Goal: Information Seeking & Learning: Learn about a topic

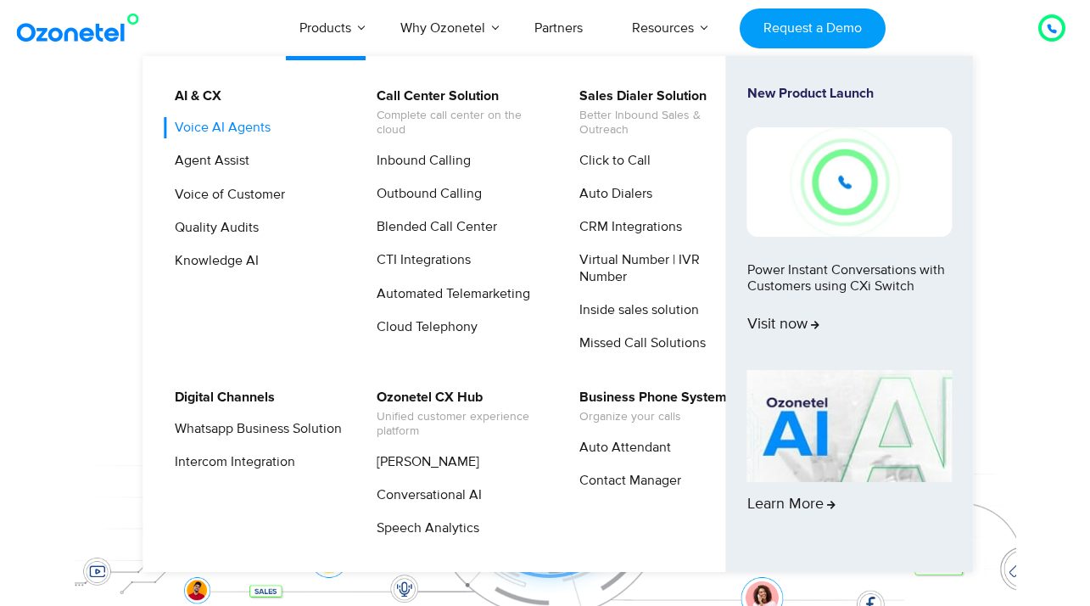
click at [257, 126] on link "Voice AI Agents" at bounding box center [218, 127] width 109 height 21
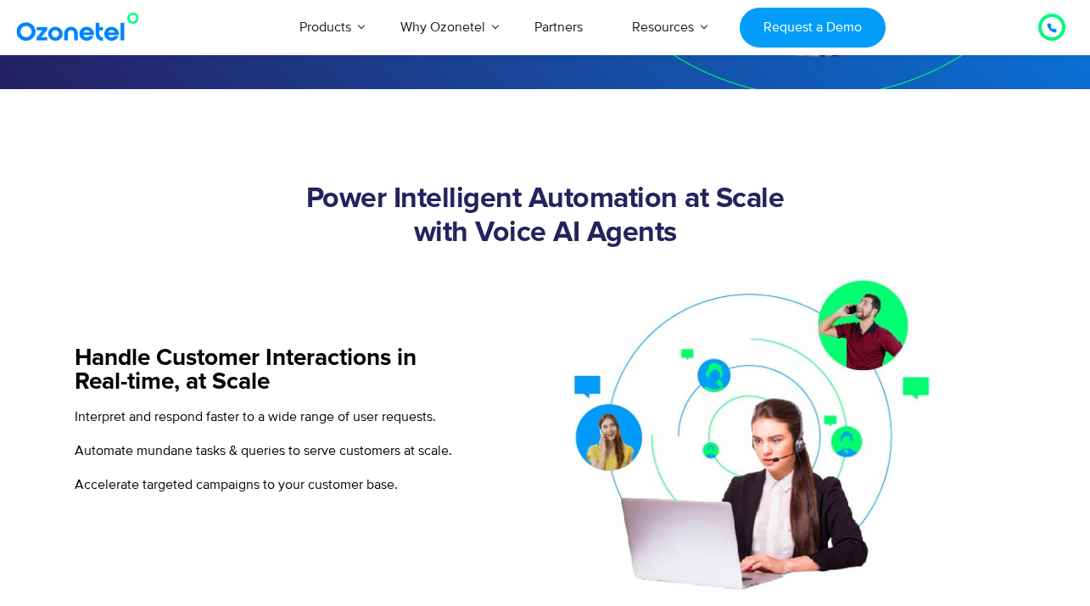
scroll to position [522, 0]
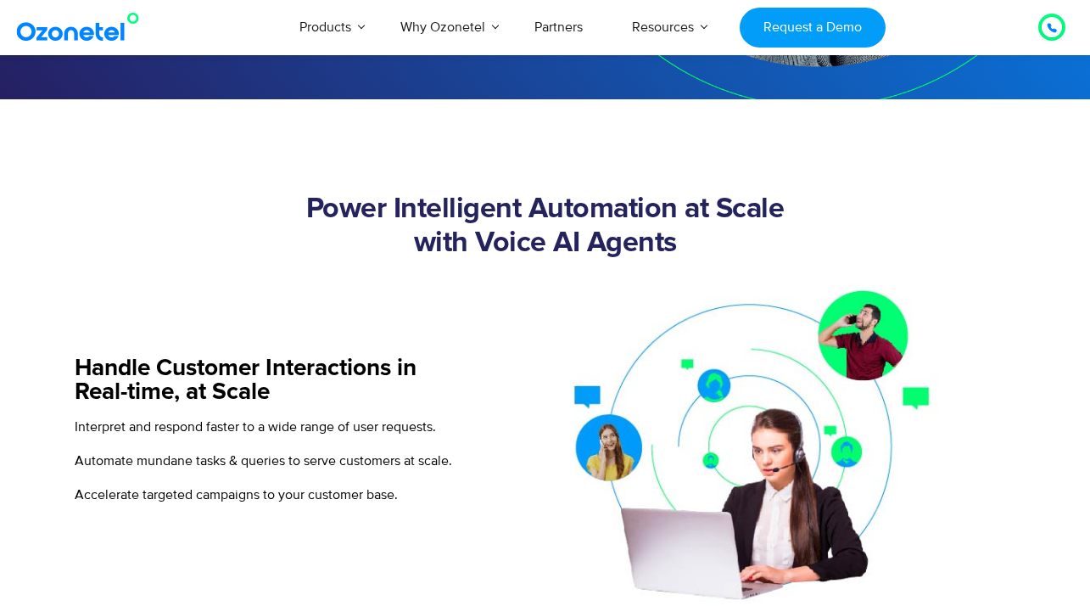
drag, startPoint x: 310, startPoint y: 207, endPoint x: 714, endPoint y: 249, distance: 406.9
click at [714, 249] on h2 "Power Intelligent Automation at Scale with Voice AI Agents" at bounding box center [546, 227] width 942 height 68
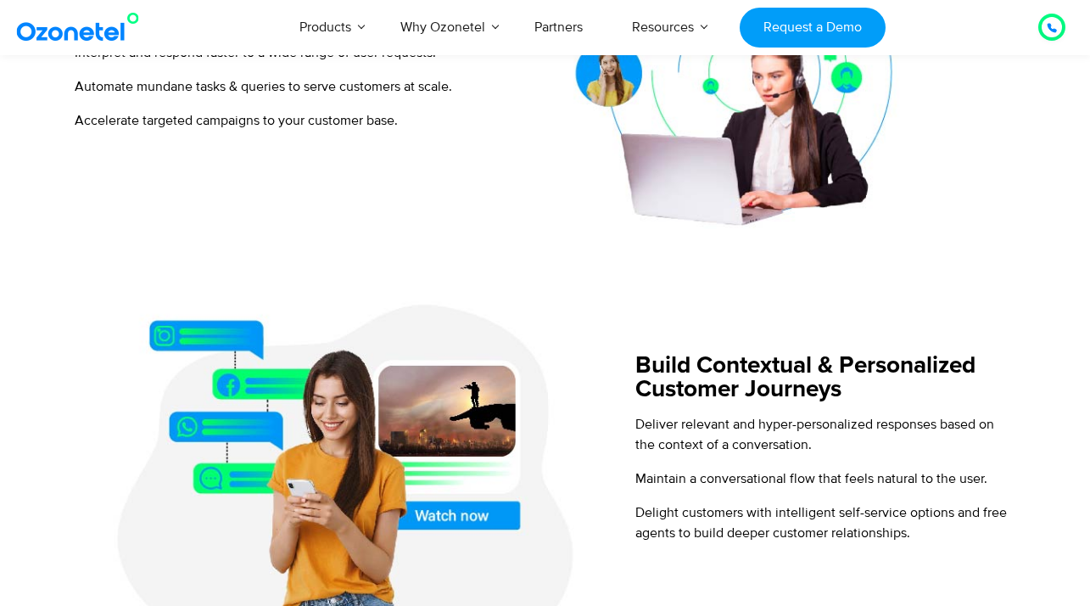
scroll to position [972, 0]
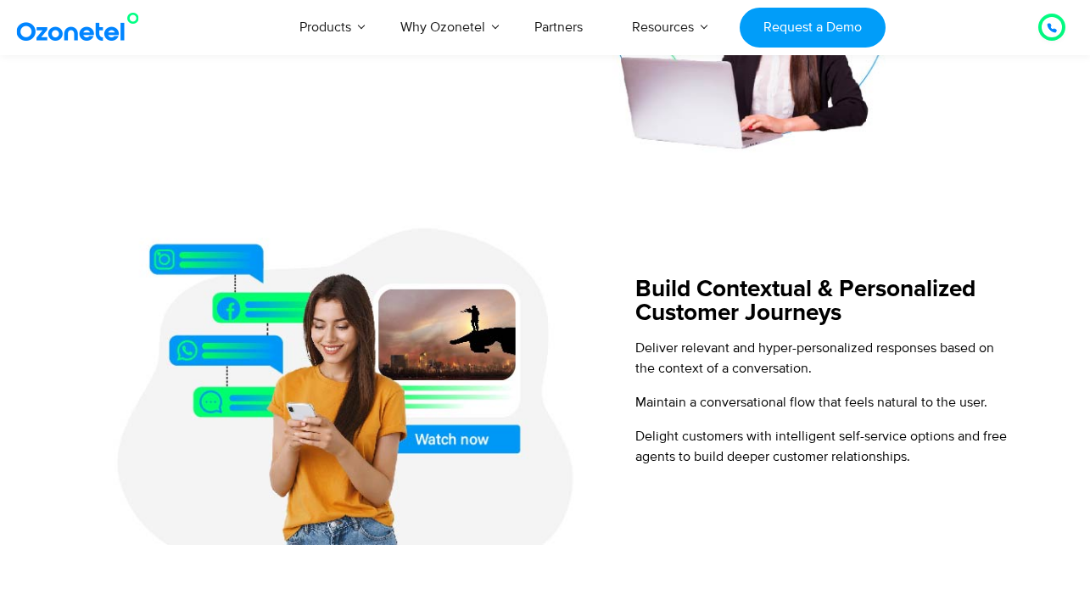
copy h2 "Power Intelligent Automation at Scale with Voice AI Agents"
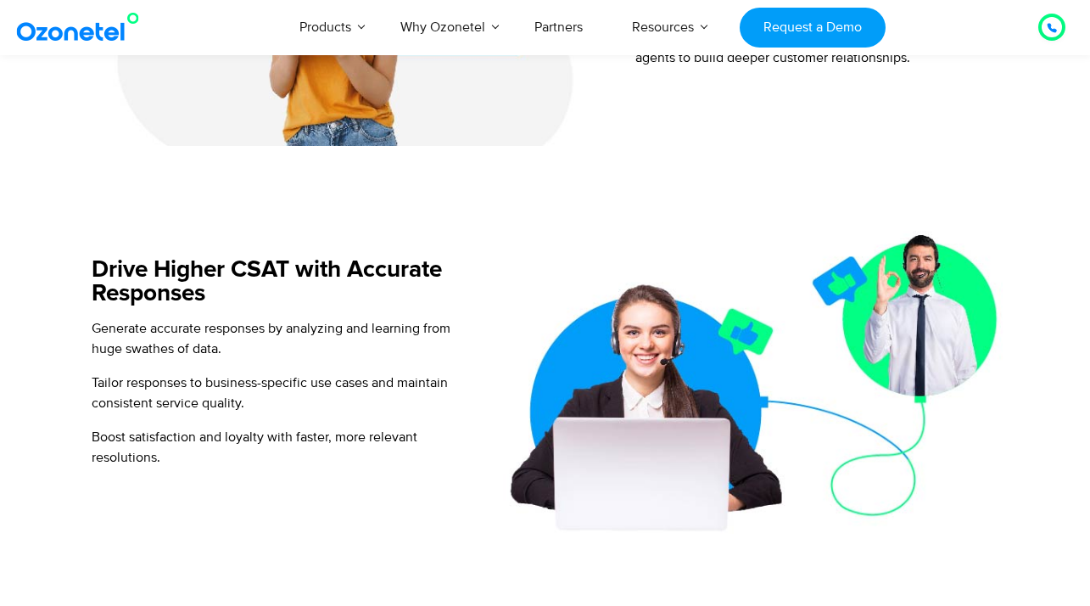
scroll to position [768, 0]
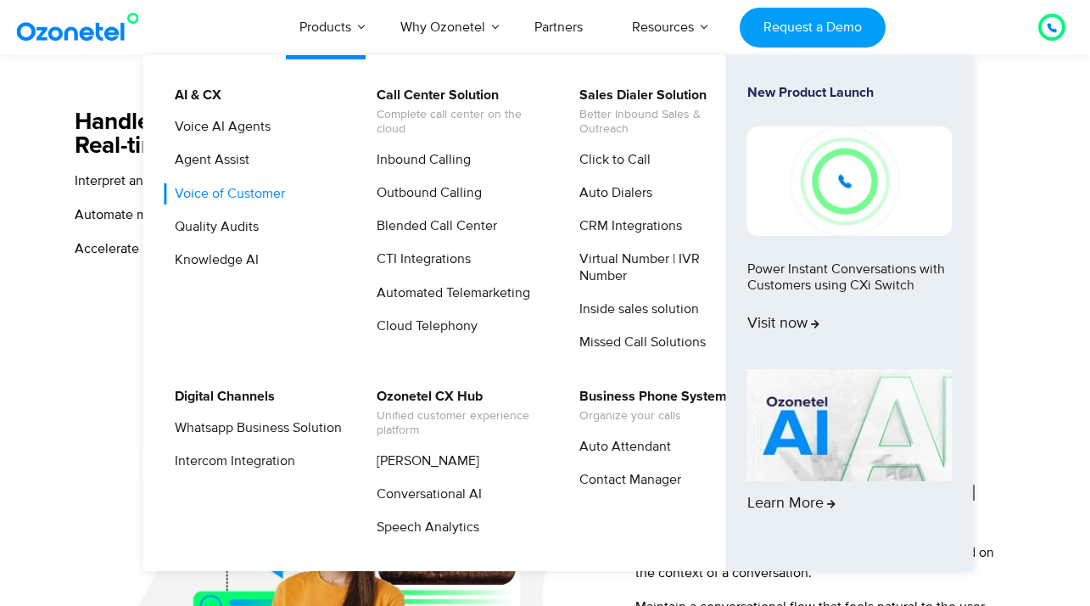
click at [249, 189] on link "Voice of Customer" at bounding box center [226, 193] width 124 height 21
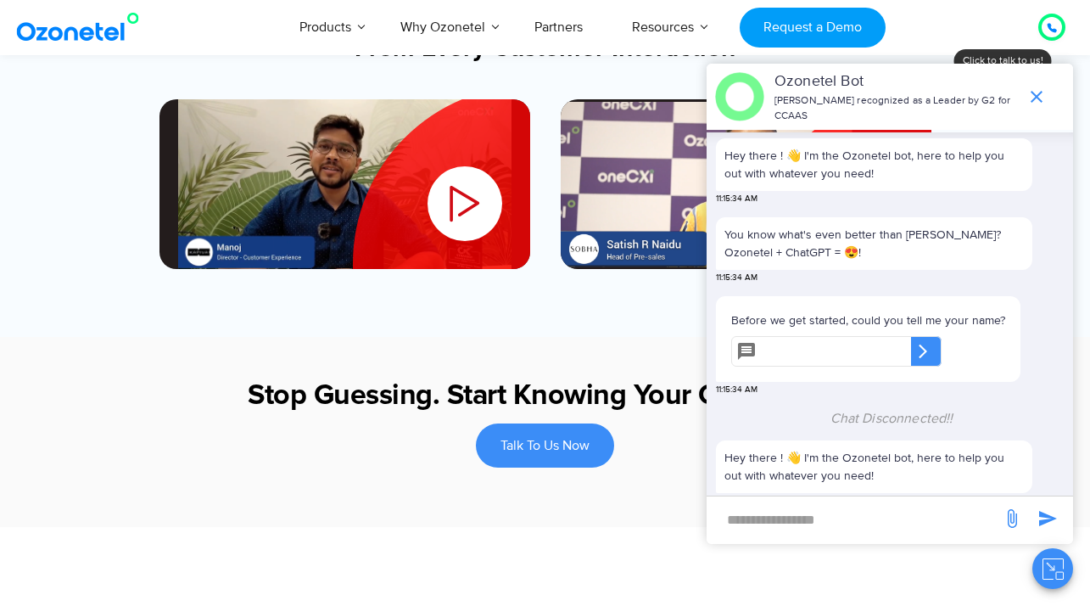
scroll to position [462, 0]
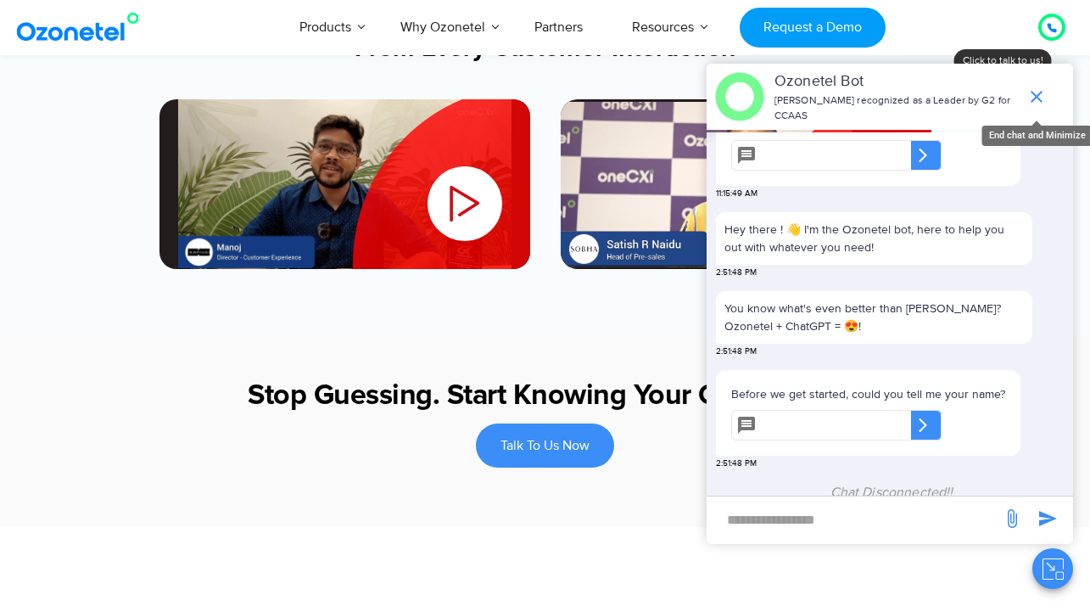
click at [1031, 99] on icon "end chat or minimize" at bounding box center [1037, 97] width 20 height 20
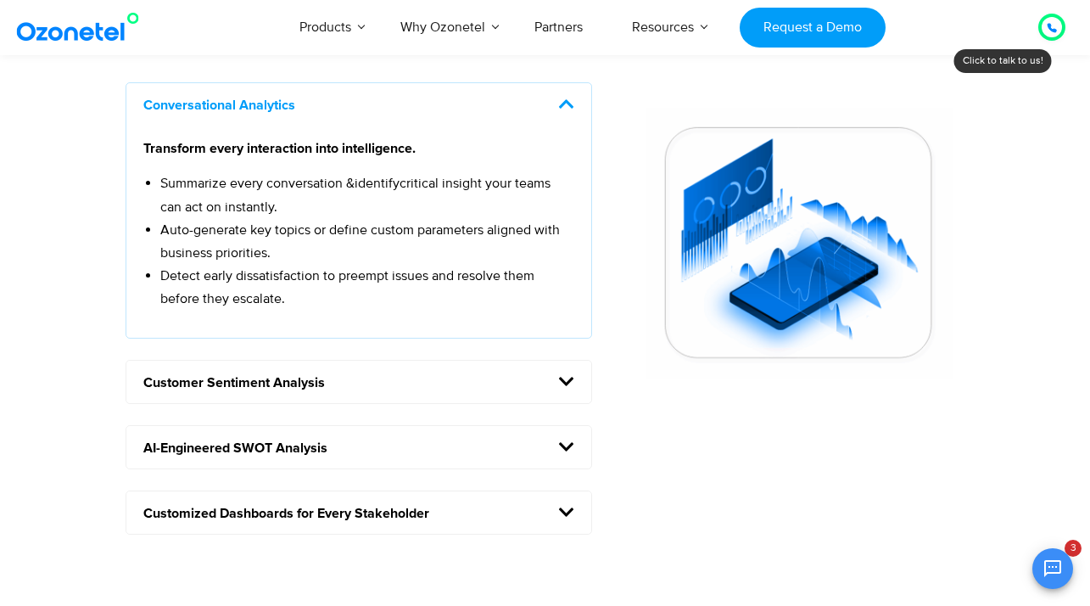
scroll to position [1485, 0]
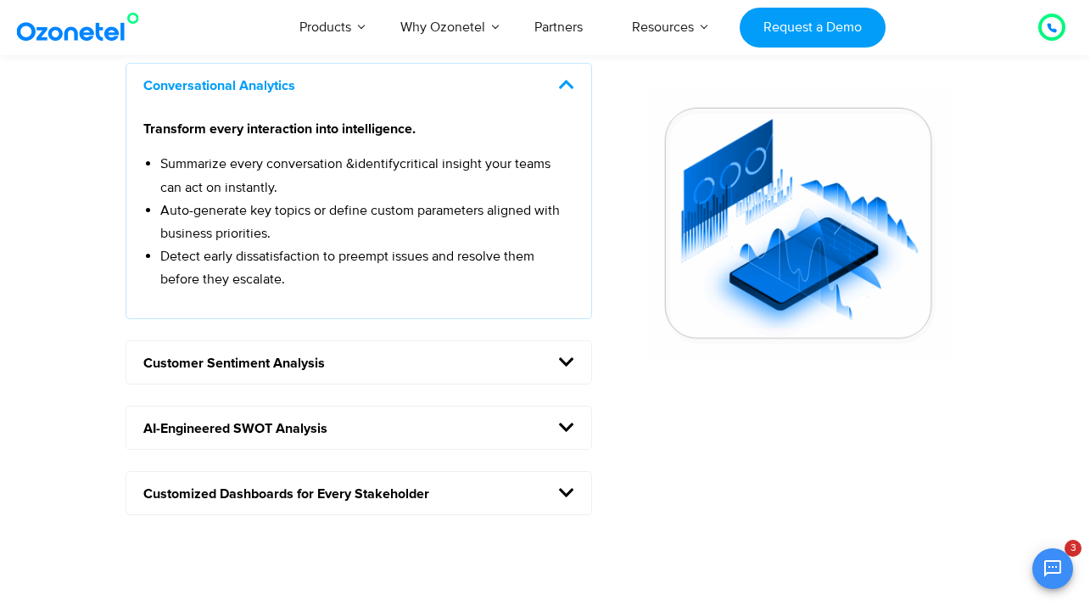
click at [565, 419] on icon at bounding box center [566, 427] width 15 height 17
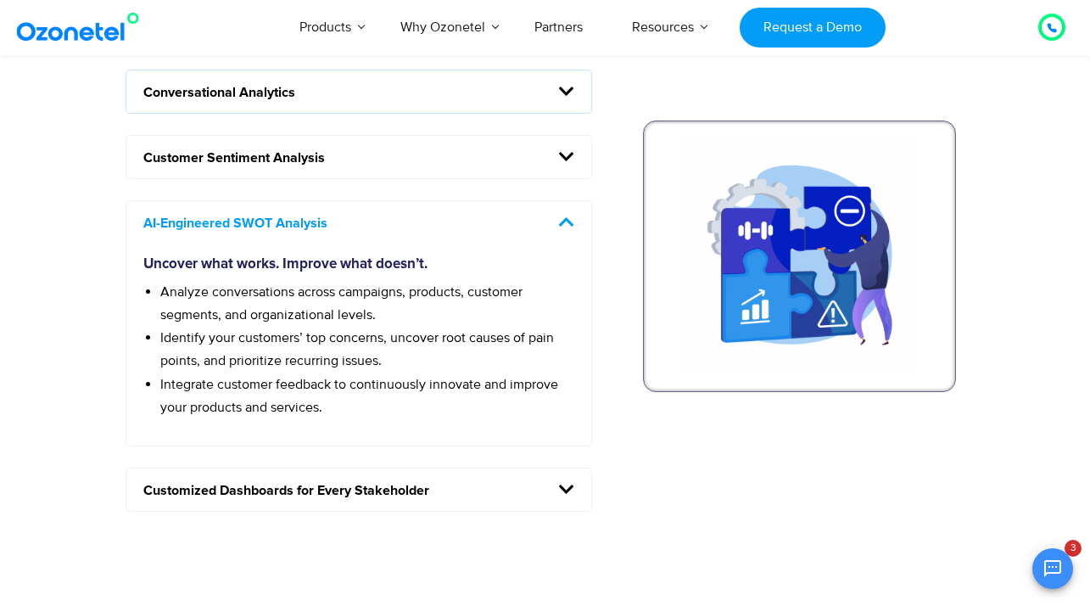
scroll to position [1480, 0]
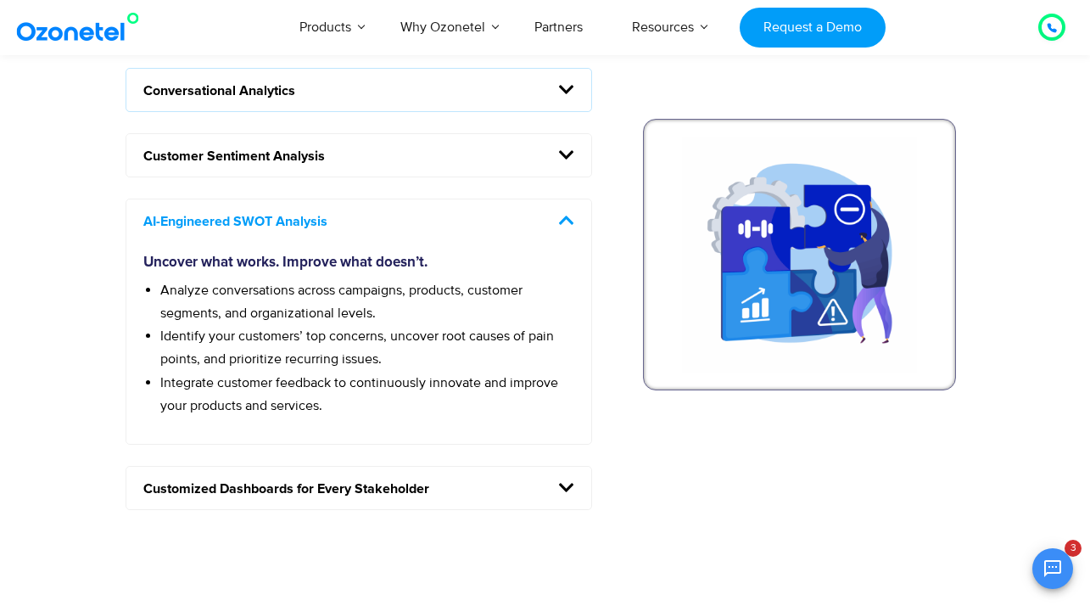
click at [569, 479] on icon at bounding box center [566, 487] width 15 height 17
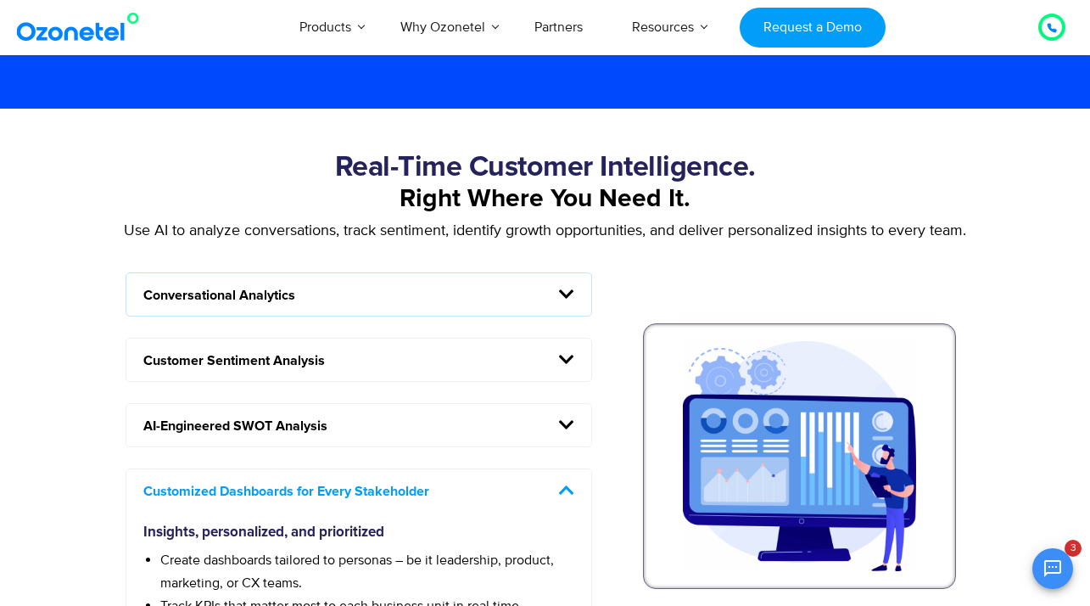
scroll to position [1269, 0]
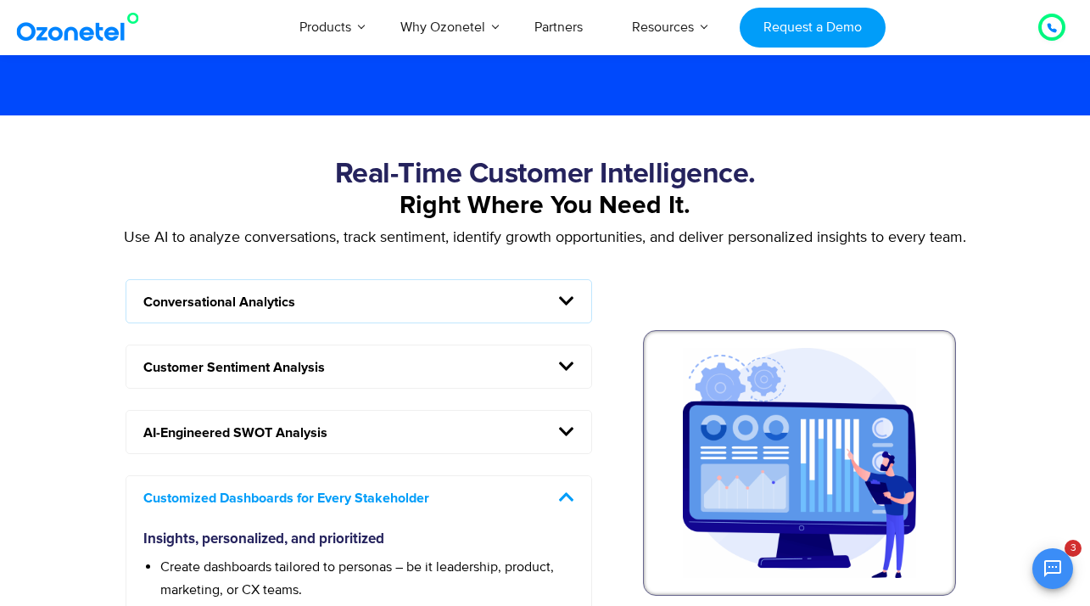
click at [563, 293] on icon at bounding box center [566, 301] width 15 height 17
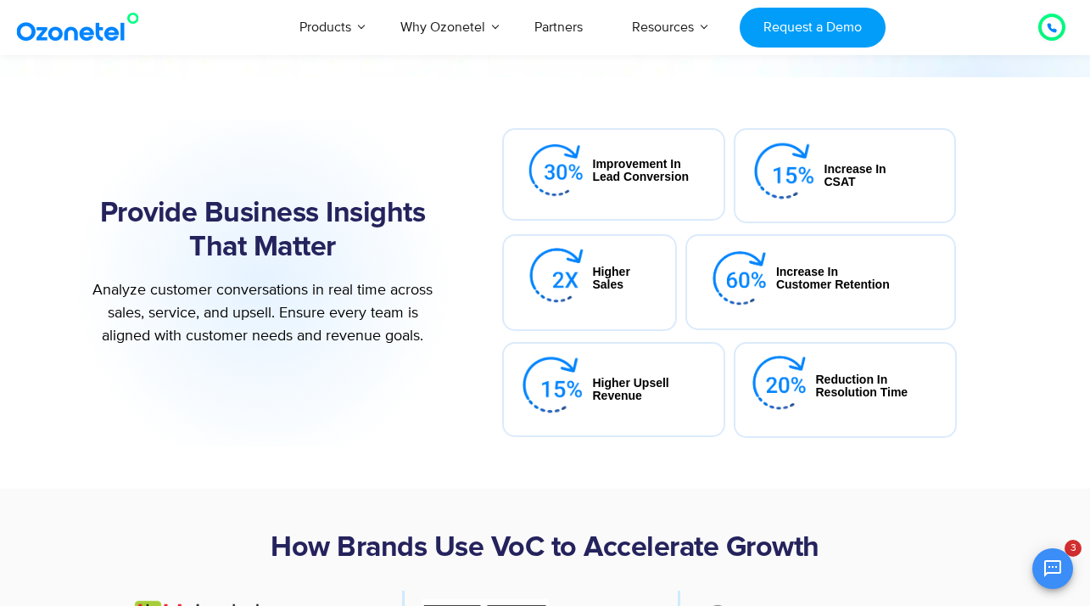
scroll to position [413, 0]
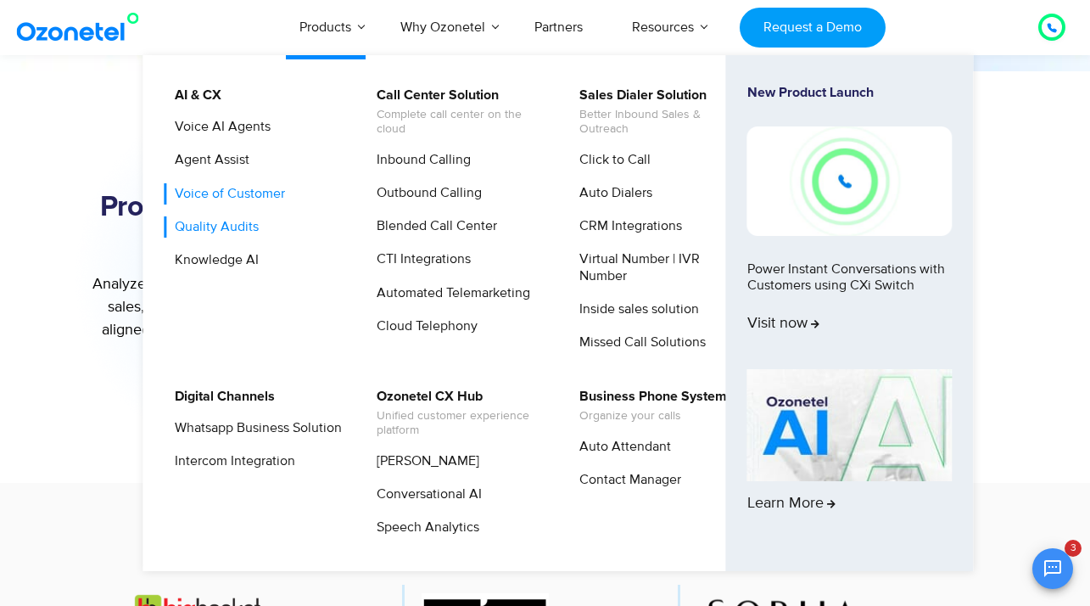
click at [233, 227] on link "Quality Audits" at bounding box center [213, 226] width 98 height 21
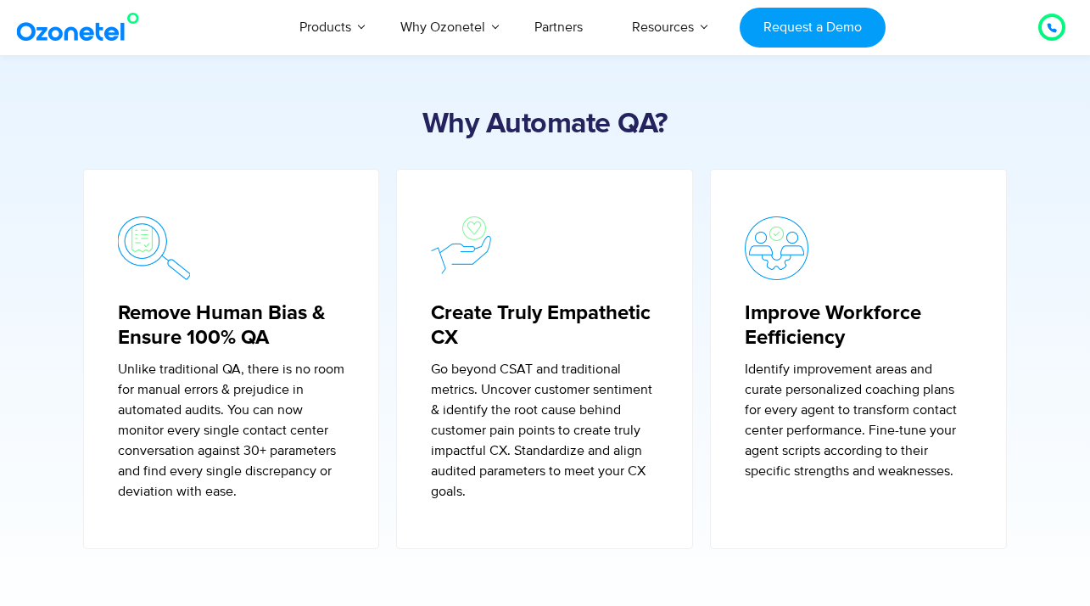
scroll to position [606, 0]
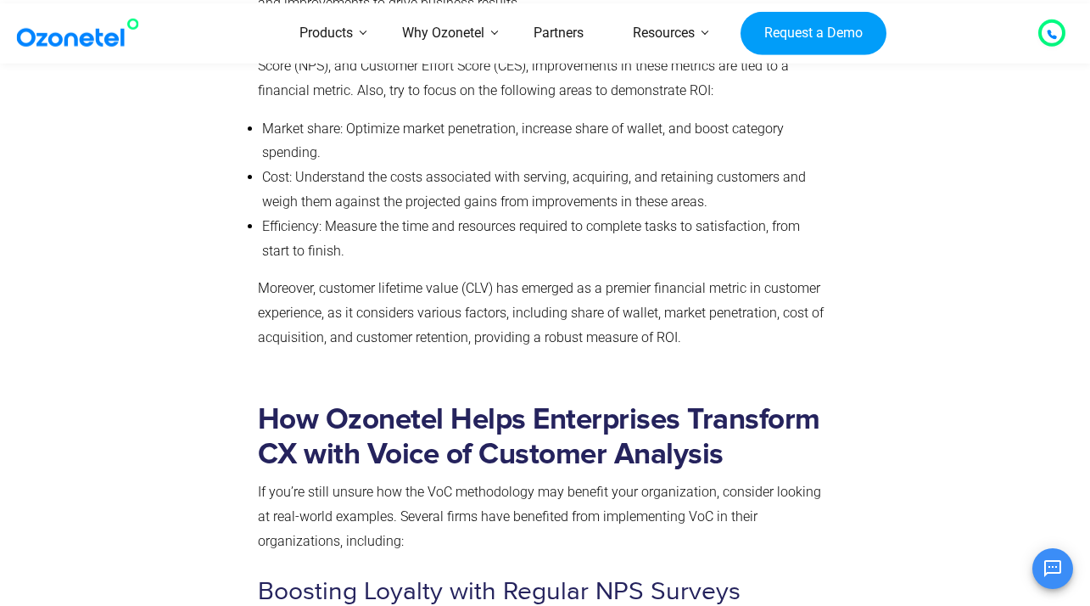
scroll to position [7623, 0]
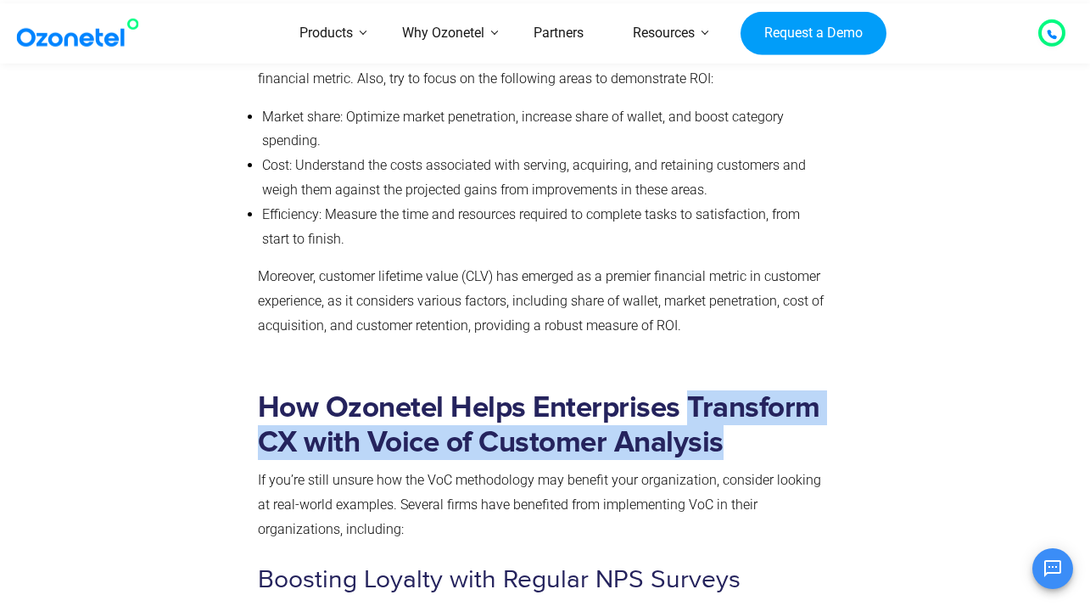
drag, startPoint x: 256, startPoint y: 286, endPoint x: 395, endPoint y: 317, distance: 142.7
copy b "Transform CX with Voice of Customer Analysis"
